Goal: Find specific fact: Find specific fact

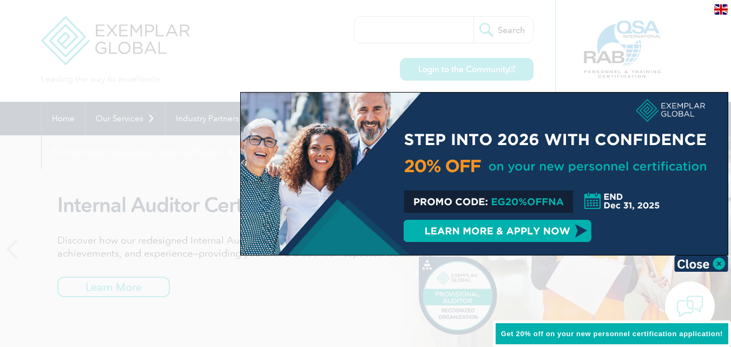
click at [153, 172] on div at bounding box center [365, 173] width 731 height 347
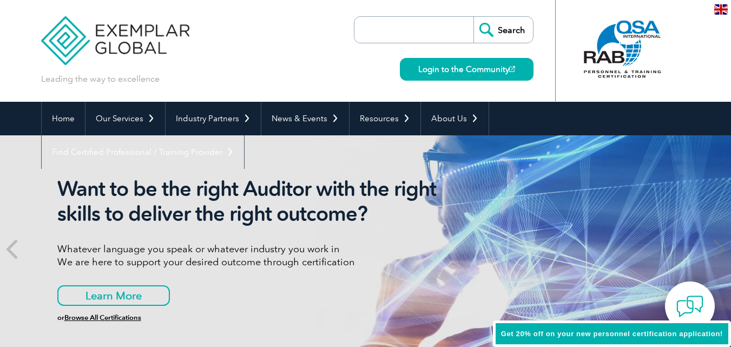
click at [416, 31] on input "search" at bounding box center [417, 30] width 114 height 26
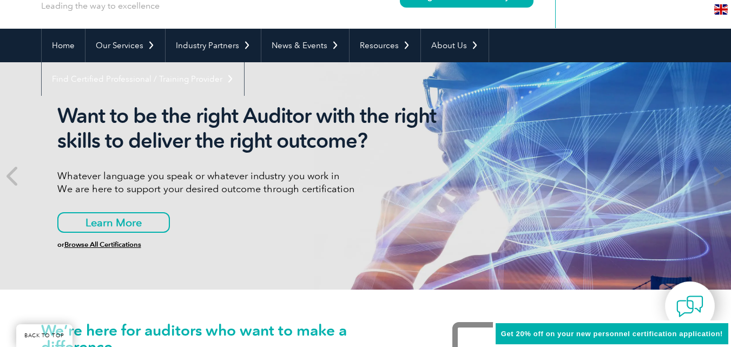
scroll to position [54, 0]
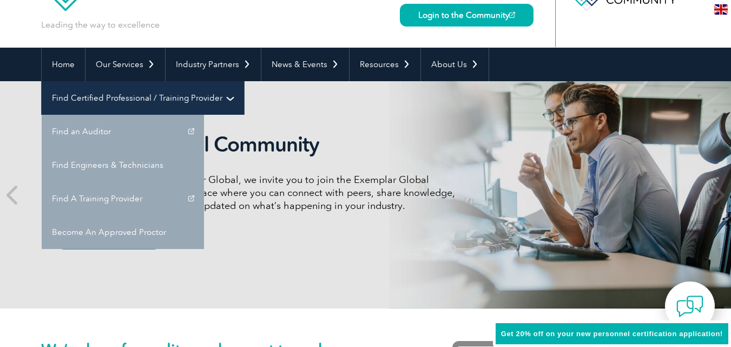
click at [244, 81] on link "Find Certified Professional / Training Provider" at bounding box center [143, 98] width 202 height 34
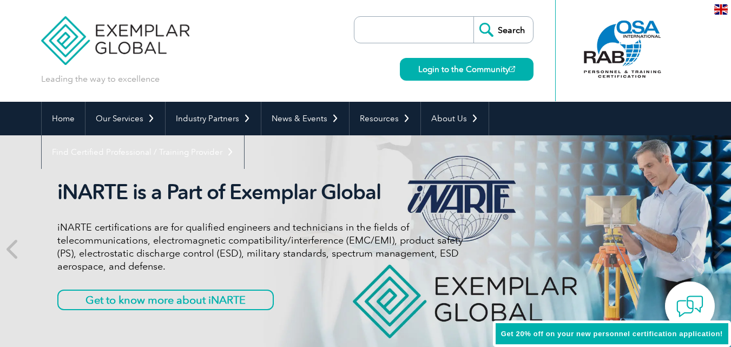
click at [376, 36] on input "search" at bounding box center [417, 30] width 114 height 26
paste input "IN-109149"
type input "IN-109149"
click at [501, 32] on input "Search" at bounding box center [504, 30] width 60 height 26
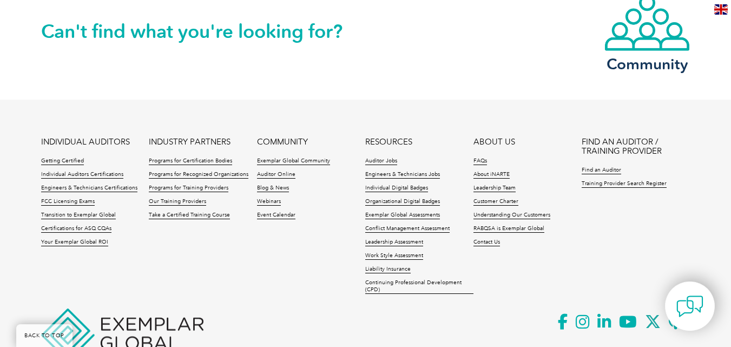
scroll to position [1042, 0]
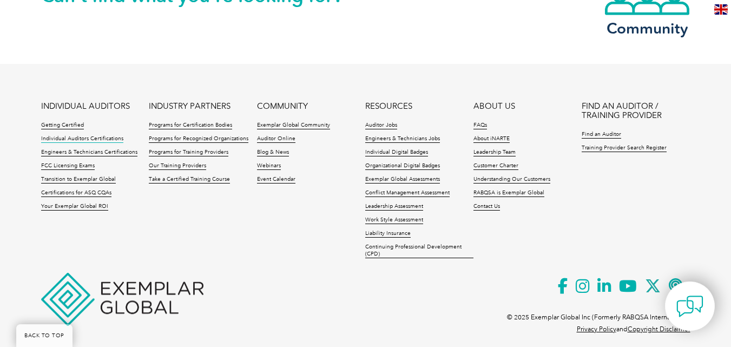
click at [105, 135] on link "Individual Auditors Certifications" at bounding box center [82, 139] width 82 height 8
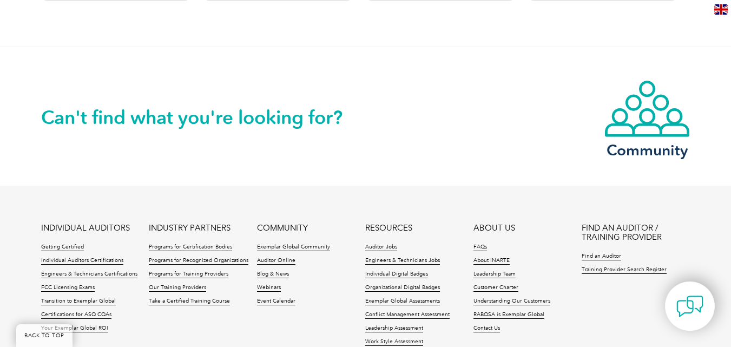
scroll to position [1136, 0]
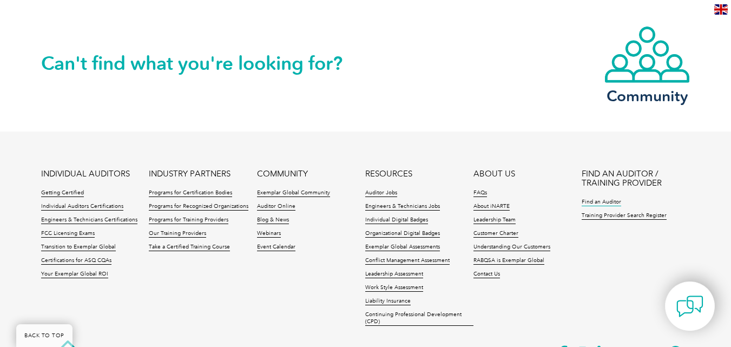
click at [610, 201] on link "Find an Auditor" at bounding box center [602, 203] width 40 height 8
